Goal: Information Seeking & Learning: Learn about a topic

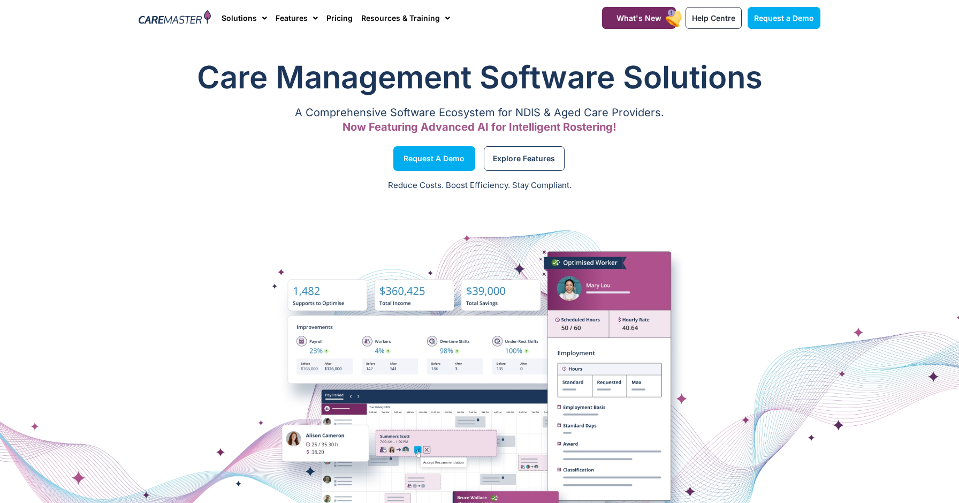
click at [97, 79] on section "Care Management Software Solutions A Comprehensive Software Ecosystem for NDIS …" at bounding box center [479, 97] width 959 height 94
click at [654, 18] on span "What's New" at bounding box center [639, 17] width 45 height 9
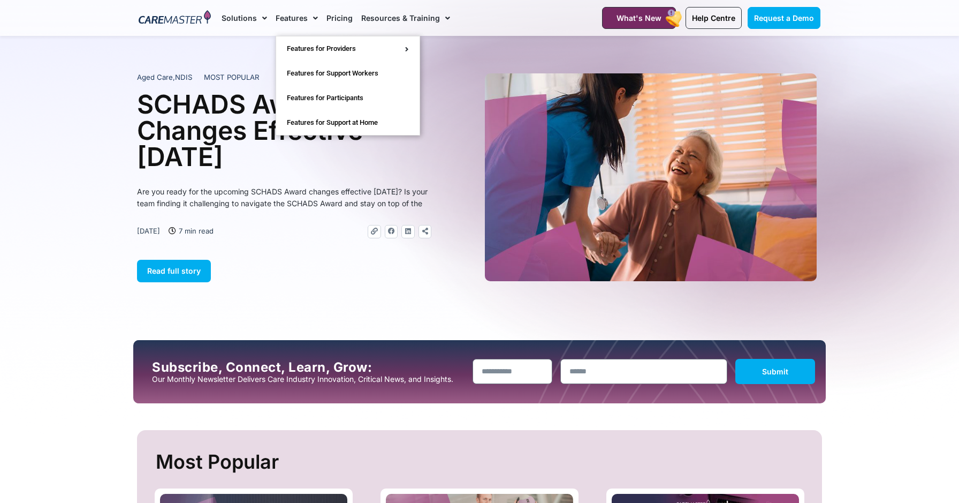
click at [292, 16] on link "Features" at bounding box center [297, 18] width 42 height 36
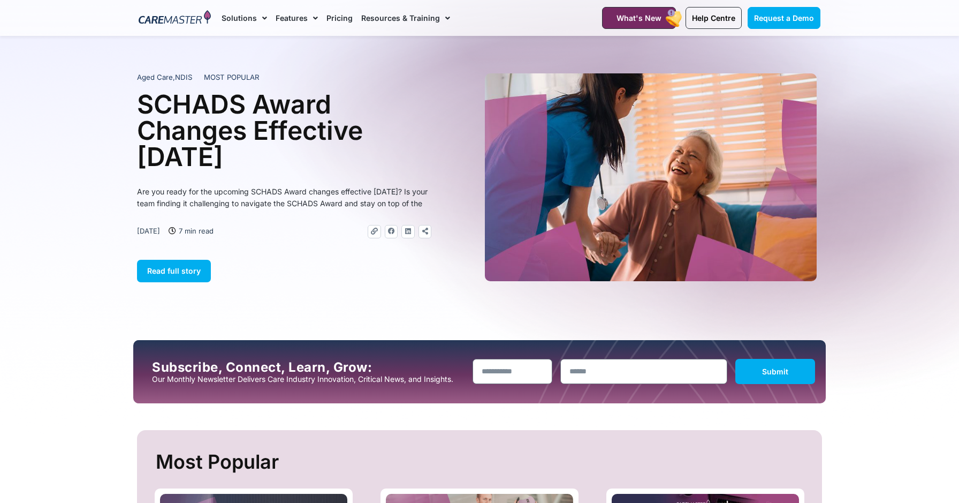
click at [313, 18] on span "Menu" at bounding box center [313, 18] width 10 height 18
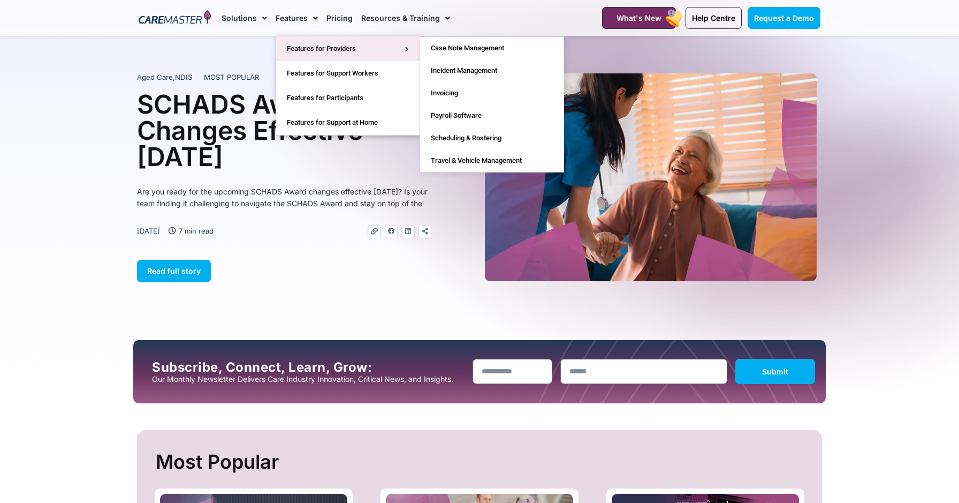
click at [335, 56] on link "Features for Providers" at bounding box center [347, 48] width 143 height 25
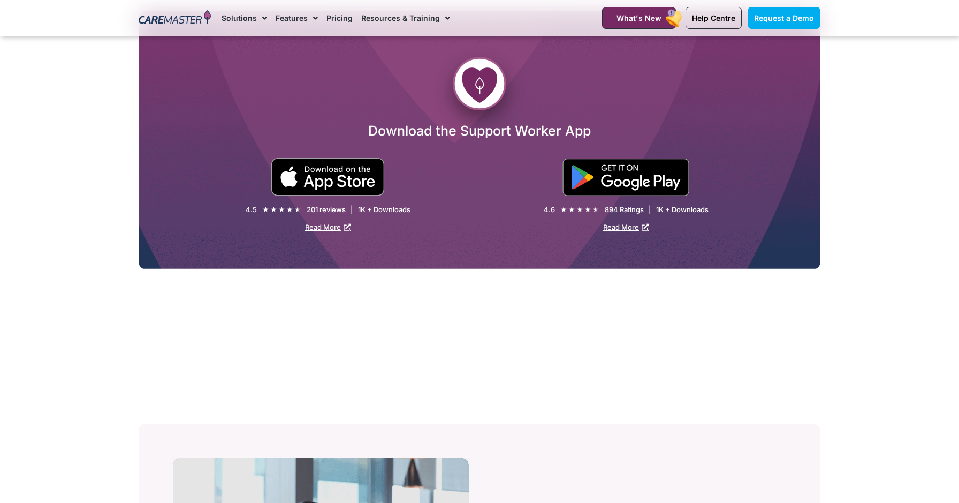
scroll to position [1892, 0]
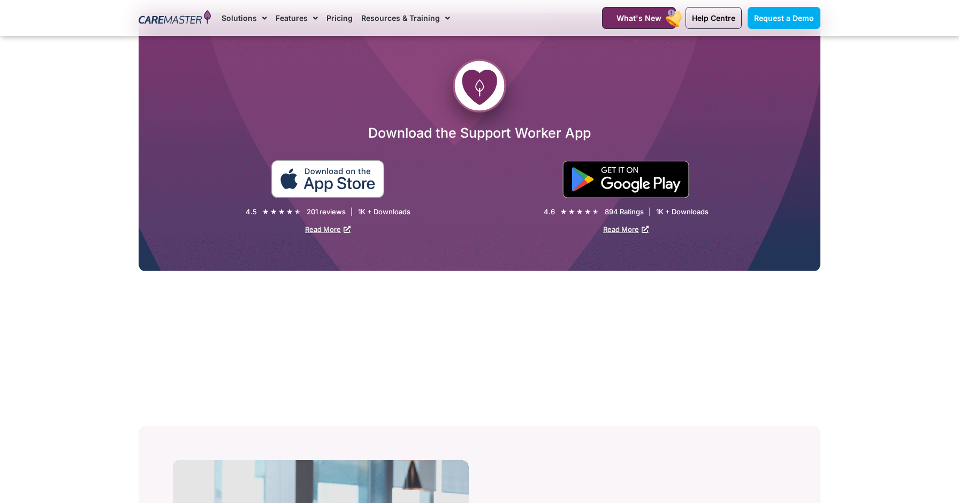
click at [322, 187] on img at bounding box center [328, 179] width 114 height 38
